Goal: Task Accomplishment & Management: Manage account settings

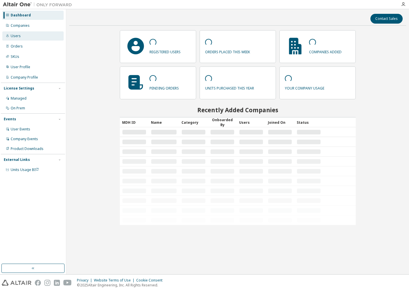
click at [30, 37] on div "Users" at bounding box center [32, 35] width 61 height 9
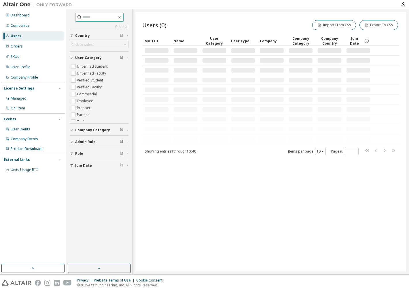
click at [93, 14] on input "text" at bounding box center [99, 17] width 35 height 6
paste input "**********"
type input "**********"
